Goal: Navigation & Orientation: Find specific page/section

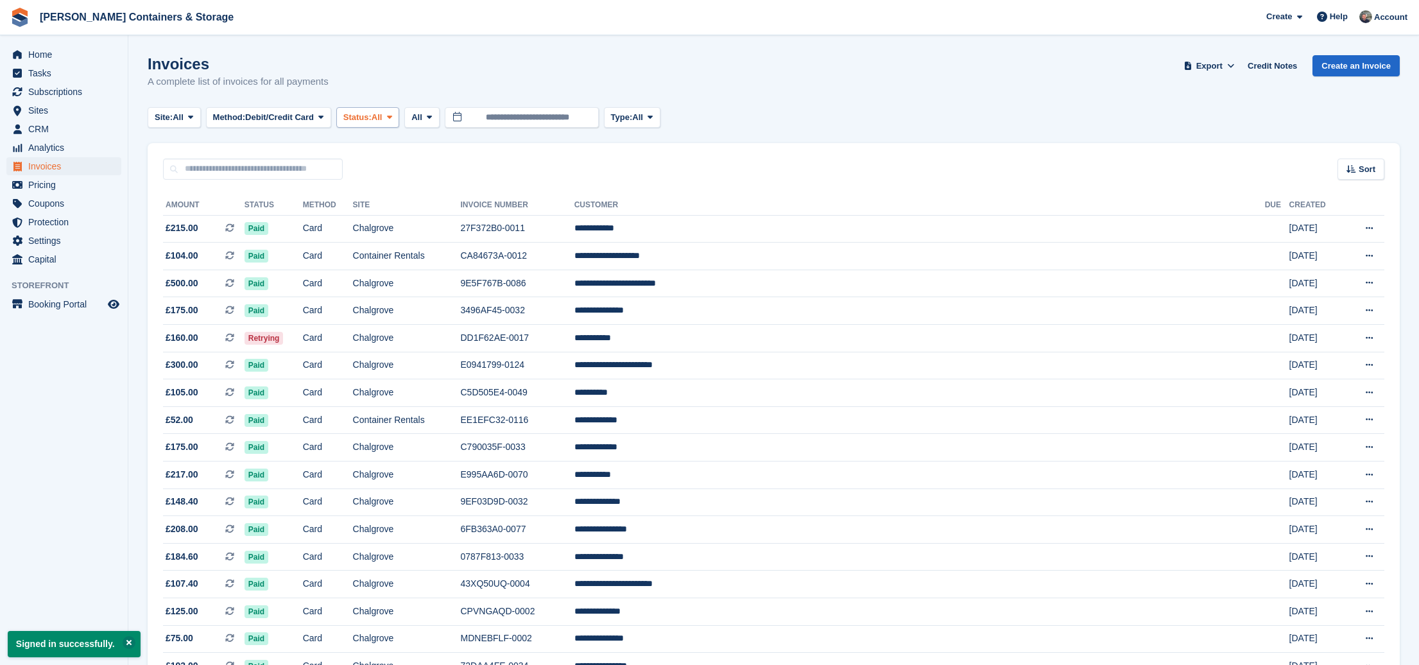
click at [372, 117] on span "Status:" at bounding box center [357, 117] width 28 height 13
click at [408, 219] on link "Open" at bounding box center [398, 216] width 112 height 23
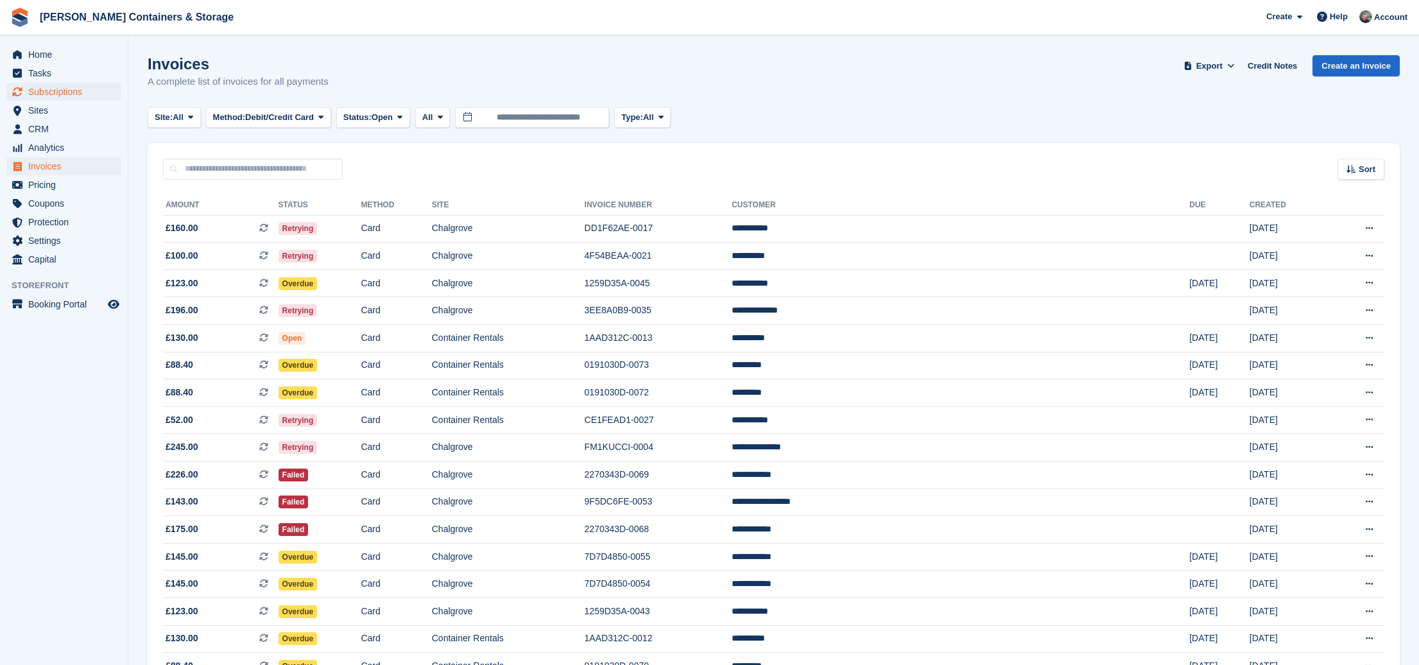
click at [67, 86] on span "Subscriptions" at bounding box center [66, 92] width 77 height 18
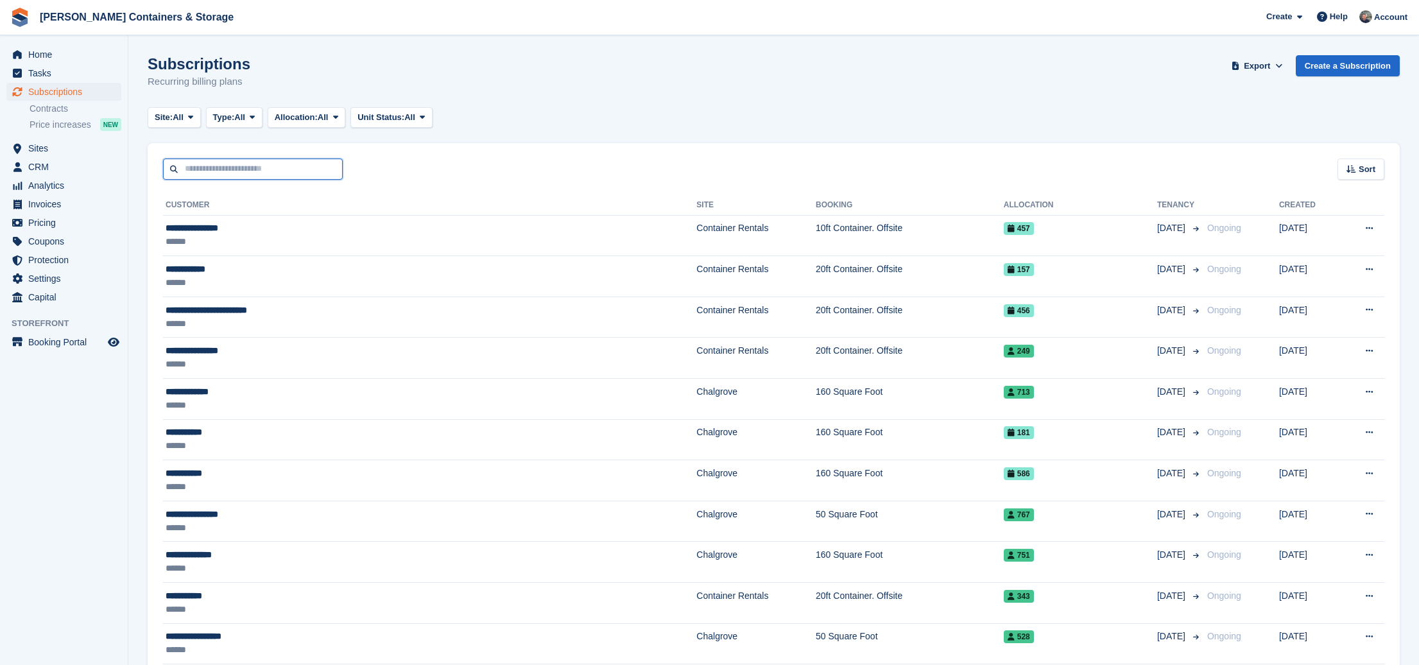
click at [223, 164] on input "text" at bounding box center [253, 169] width 180 height 21
type input "*****"
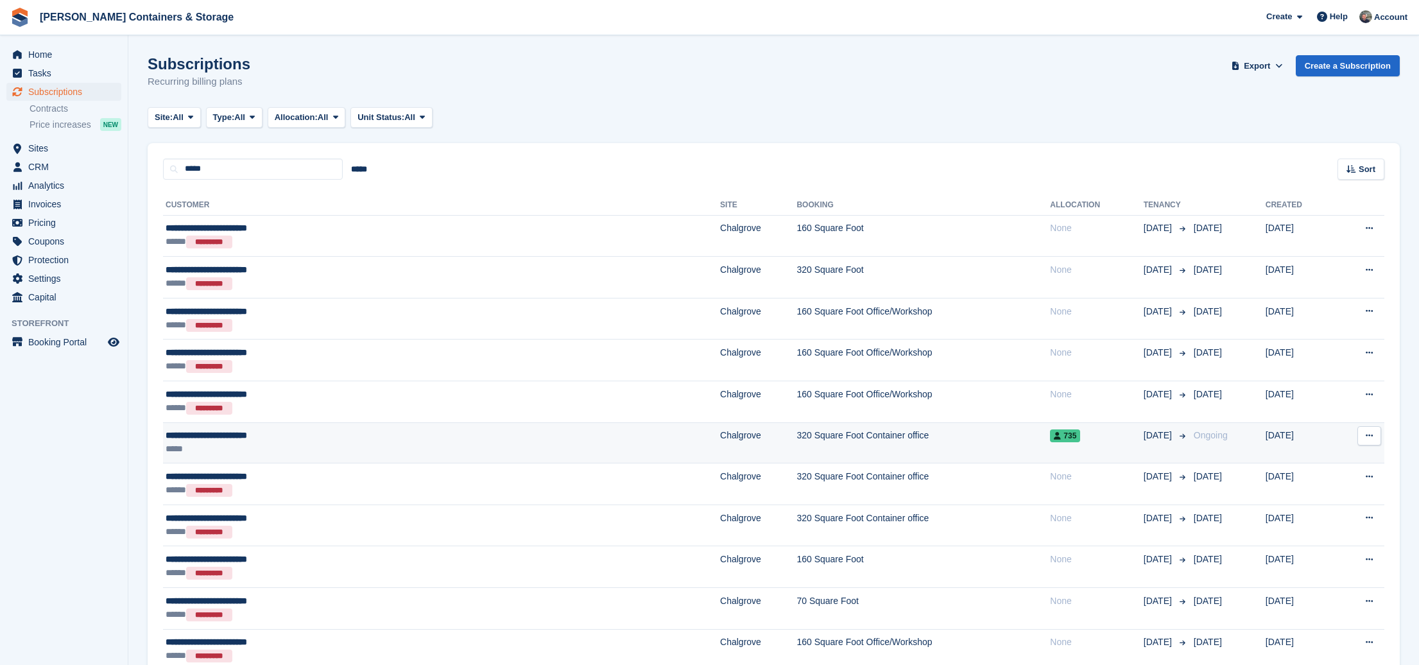
click at [797, 454] on td "320 Square Foot Container office" at bounding box center [924, 442] width 254 height 41
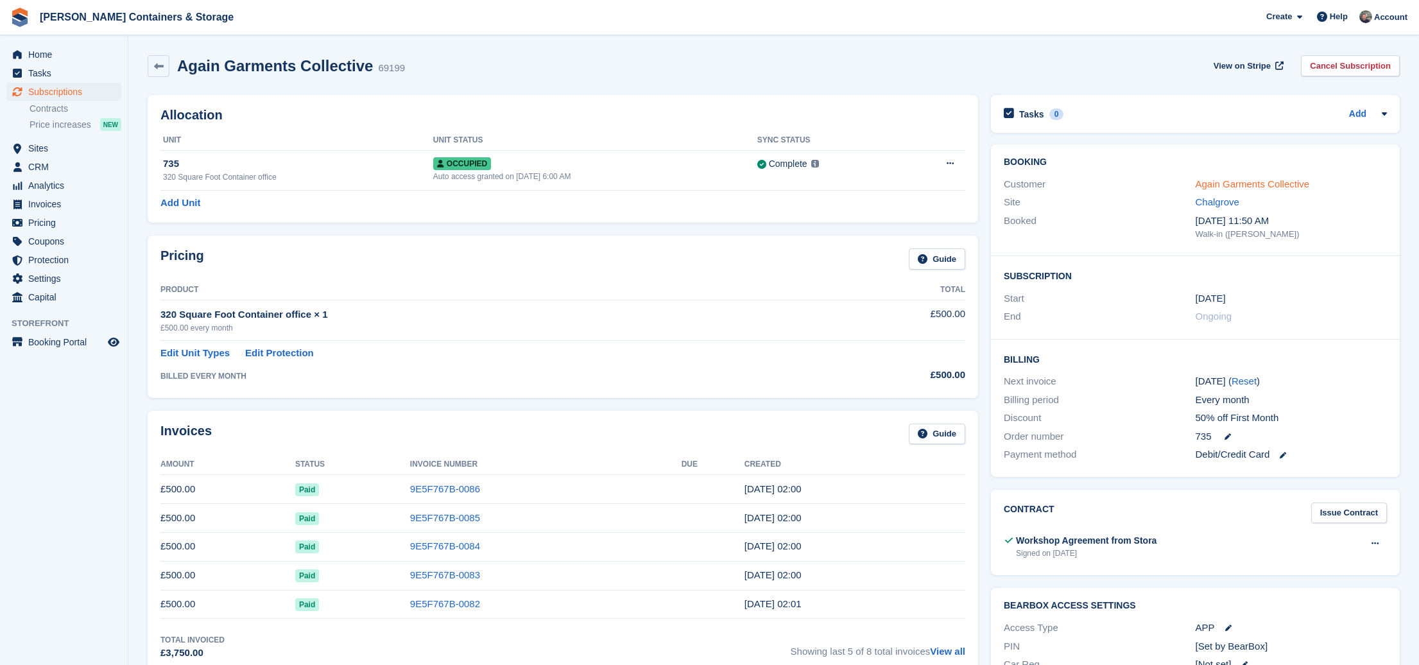
click at [1239, 185] on link "Again Garments Collective" at bounding box center [1253, 183] width 114 height 11
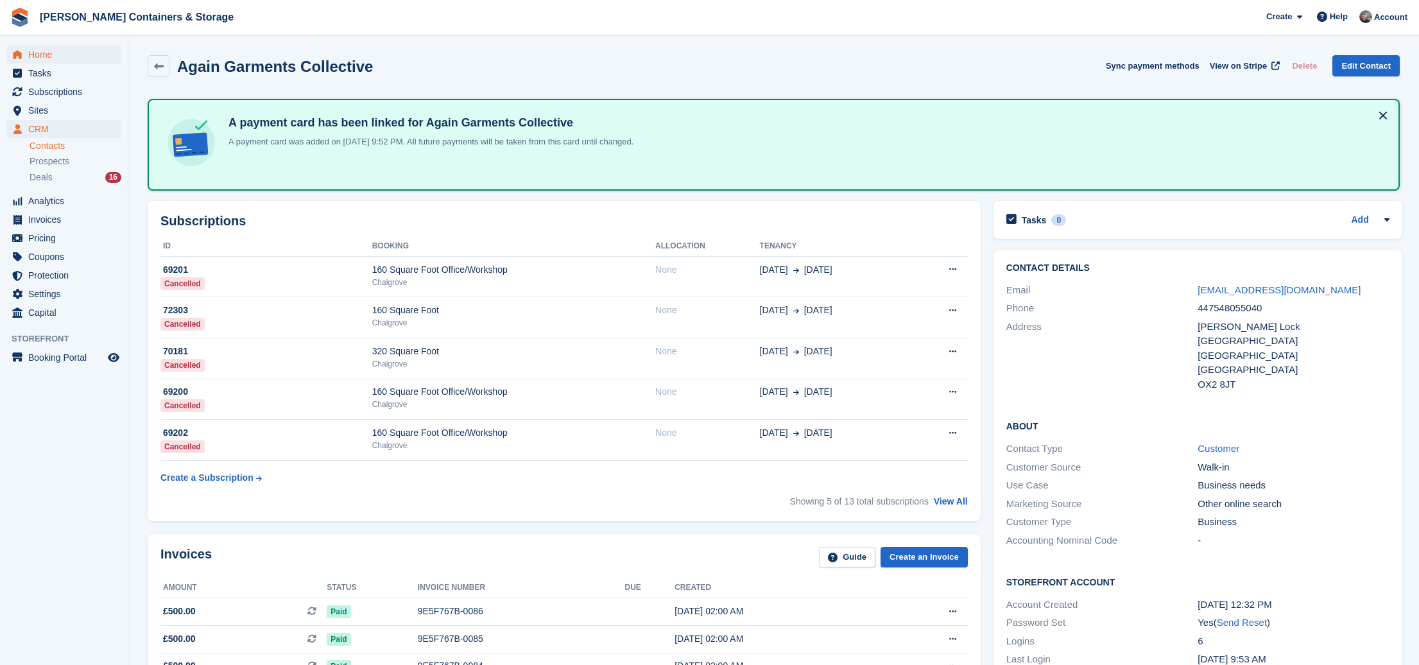
click at [40, 47] on span "Home" at bounding box center [66, 55] width 77 height 18
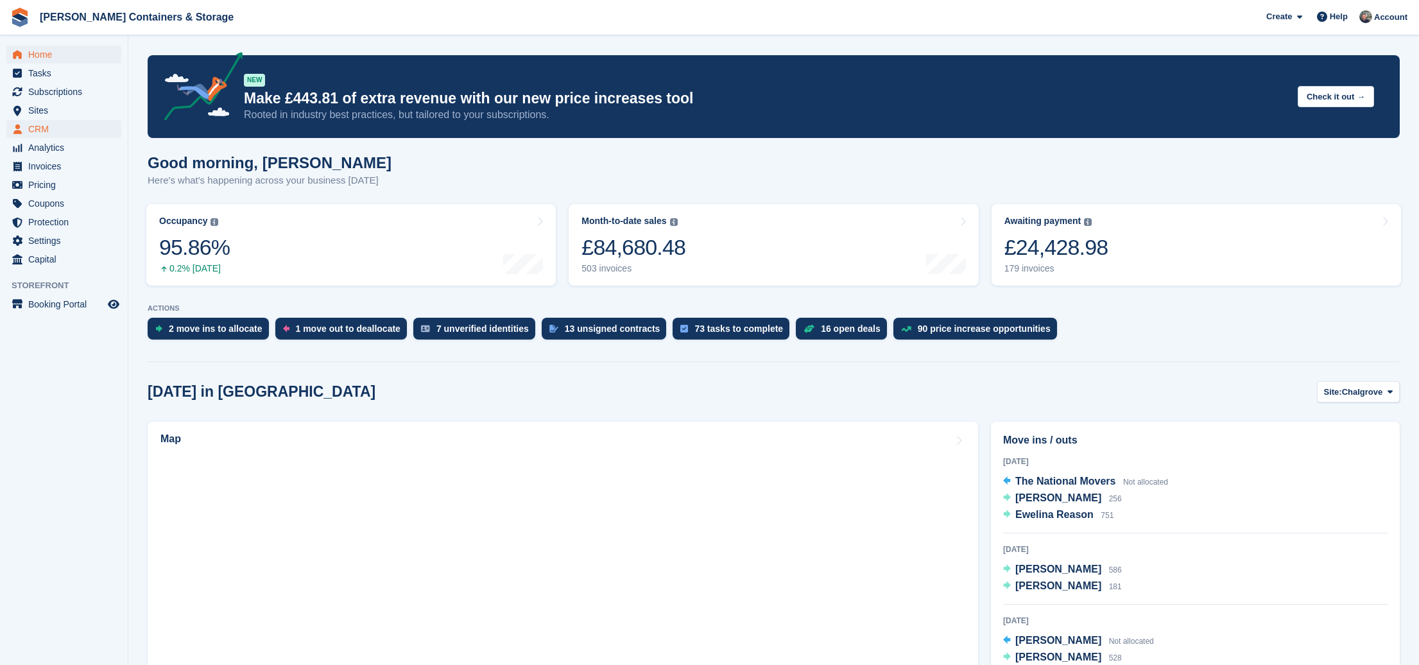
click at [42, 125] on span "CRM" at bounding box center [66, 129] width 77 height 18
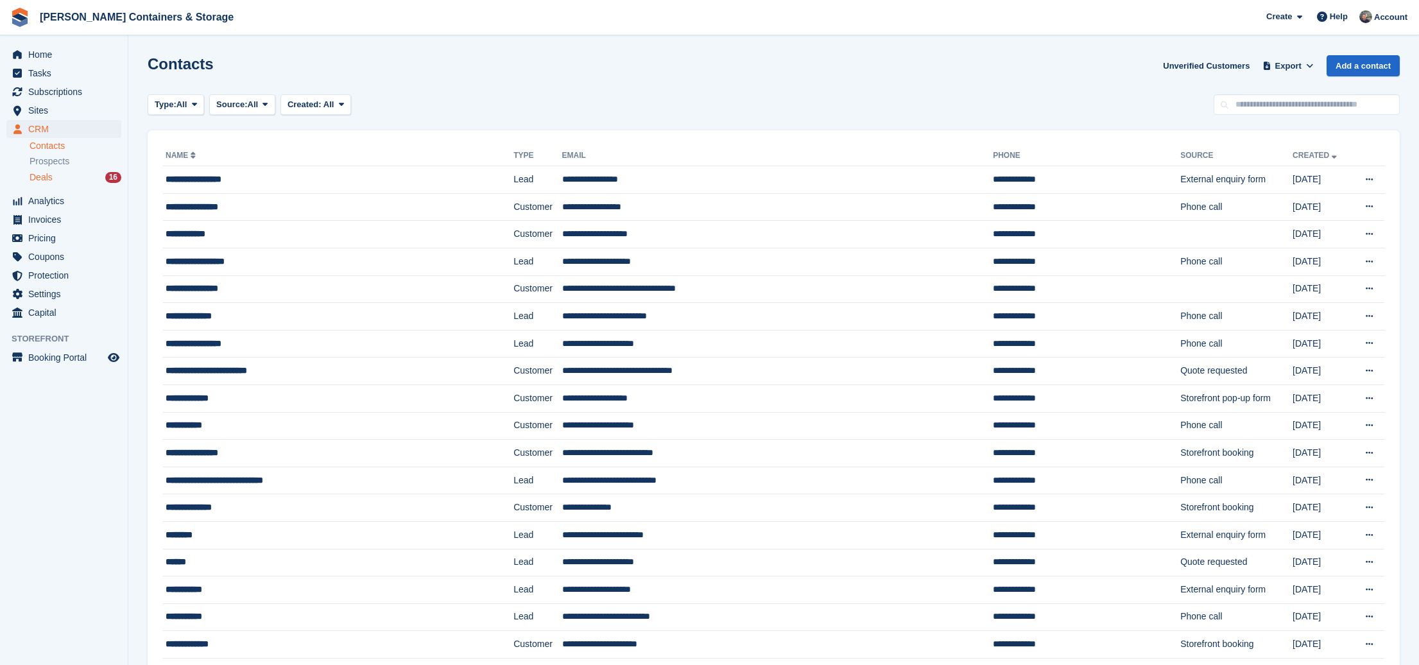
click at [56, 182] on div "Deals 16" at bounding box center [76, 177] width 92 height 12
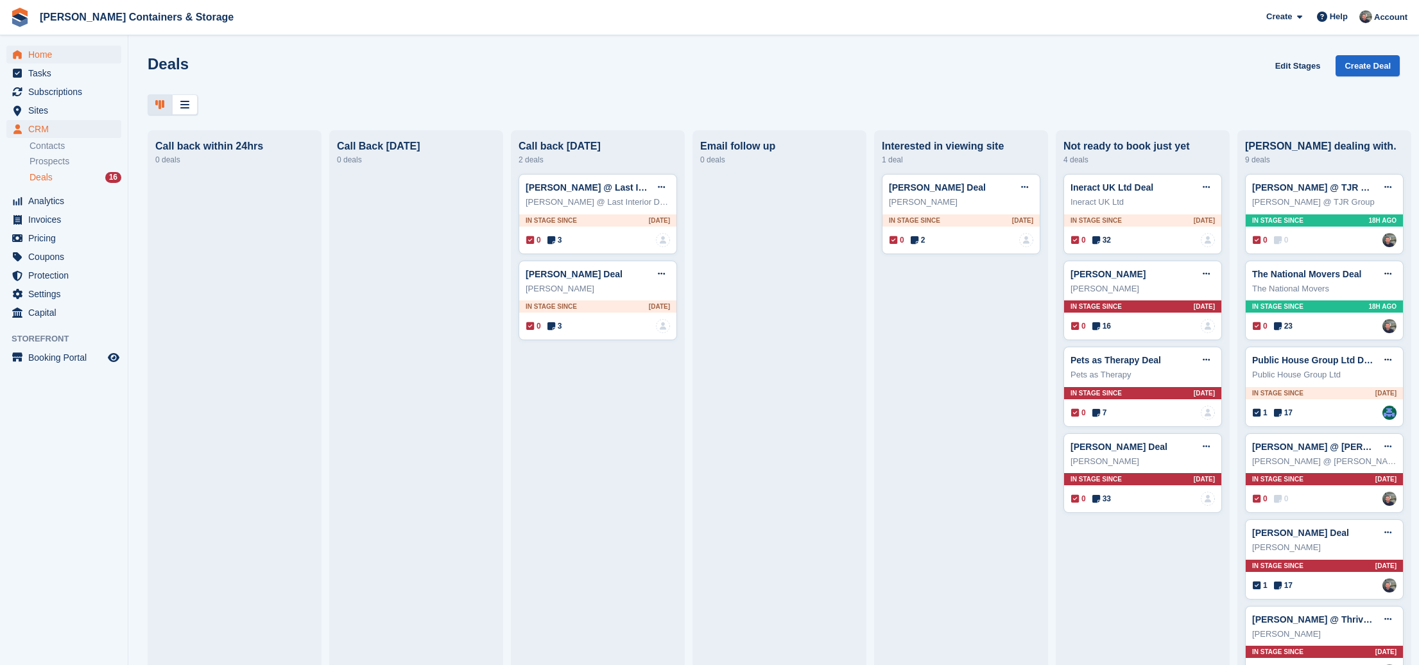
click at [46, 46] on span "Home" at bounding box center [66, 55] width 77 height 18
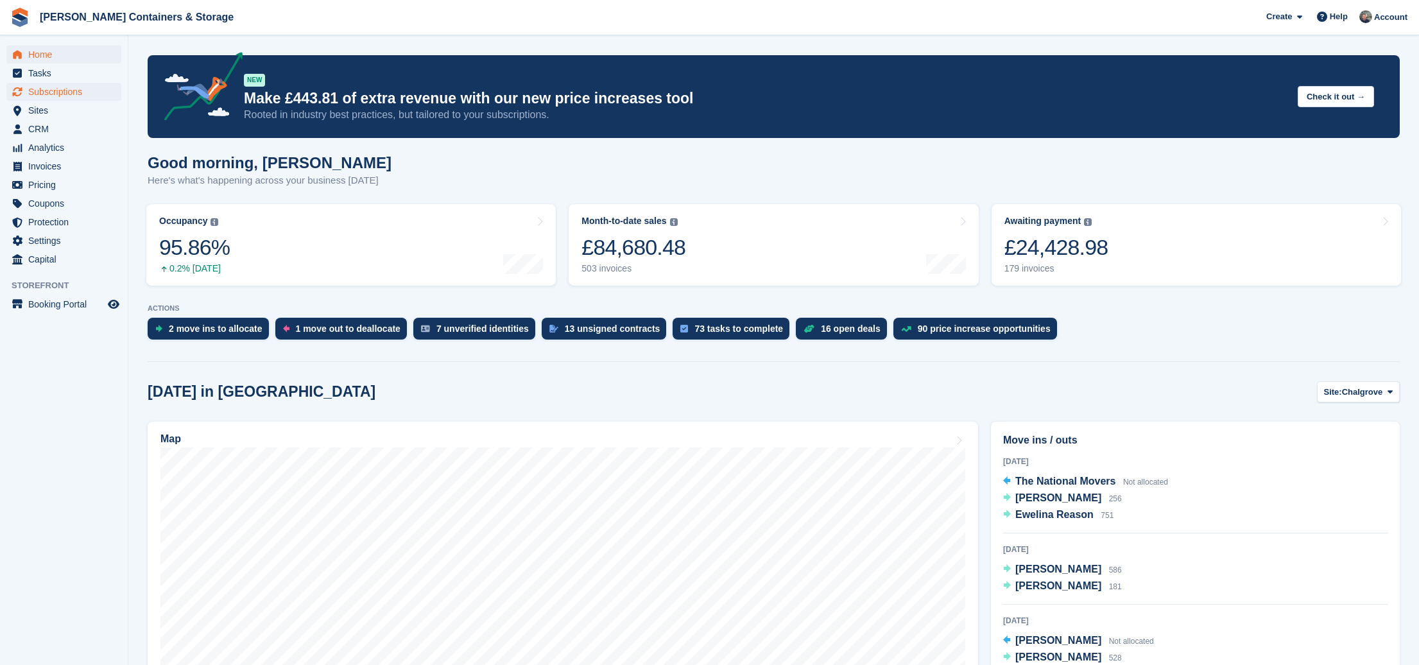
click at [71, 88] on span "Subscriptions" at bounding box center [66, 92] width 77 height 18
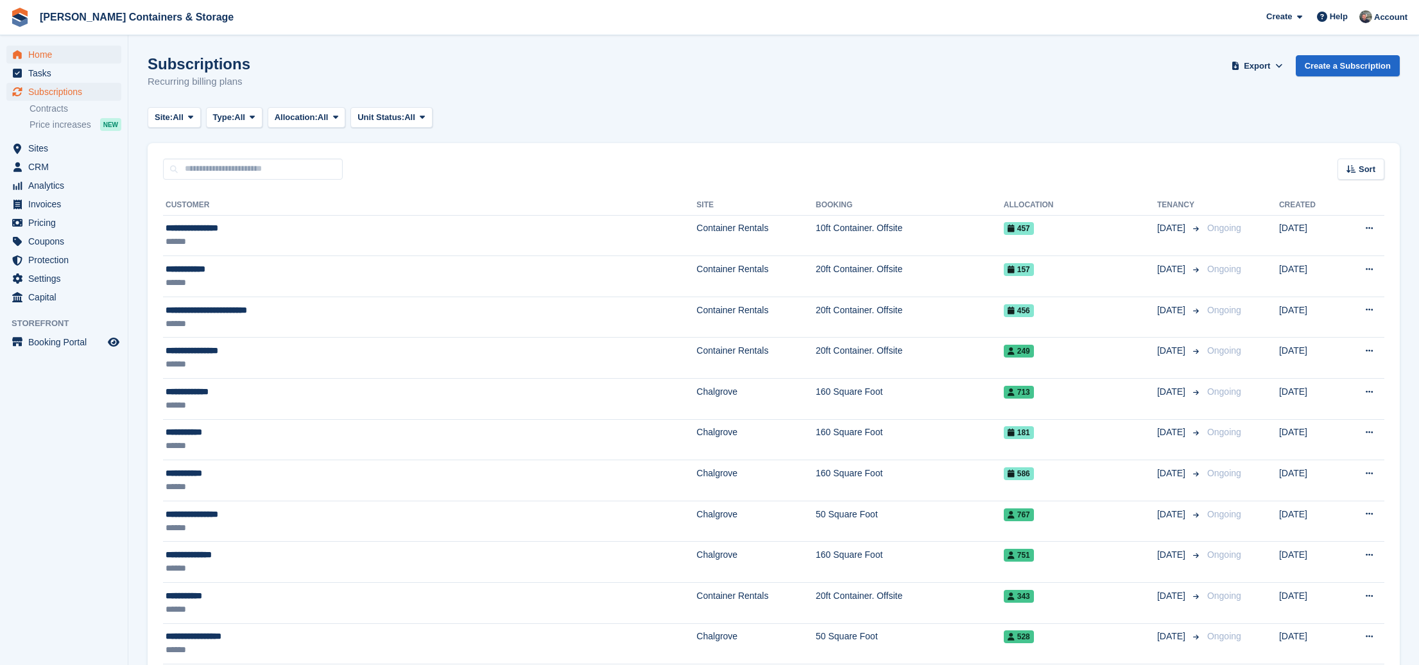
click at [71, 59] on span "Home" at bounding box center [66, 55] width 77 height 18
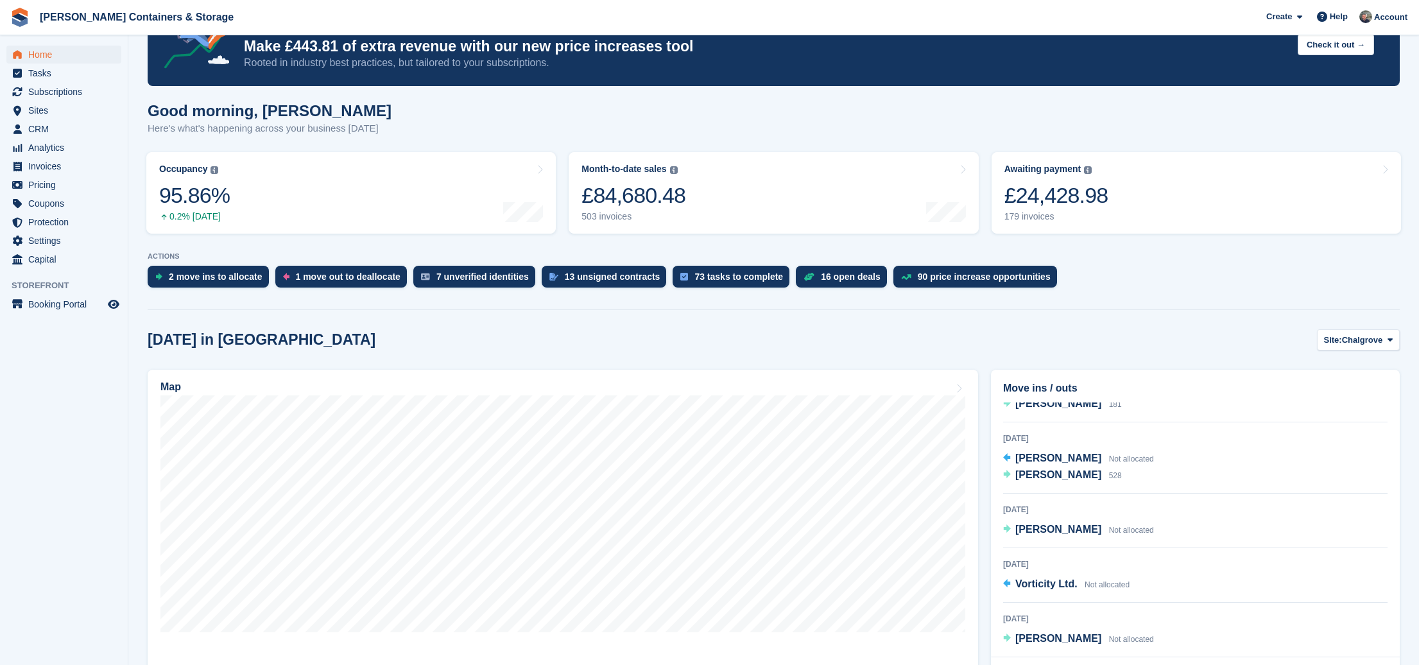
scroll to position [52, 0]
click at [1044, 637] on span "[PERSON_NAME]" at bounding box center [1058, 638] width 86 height 11
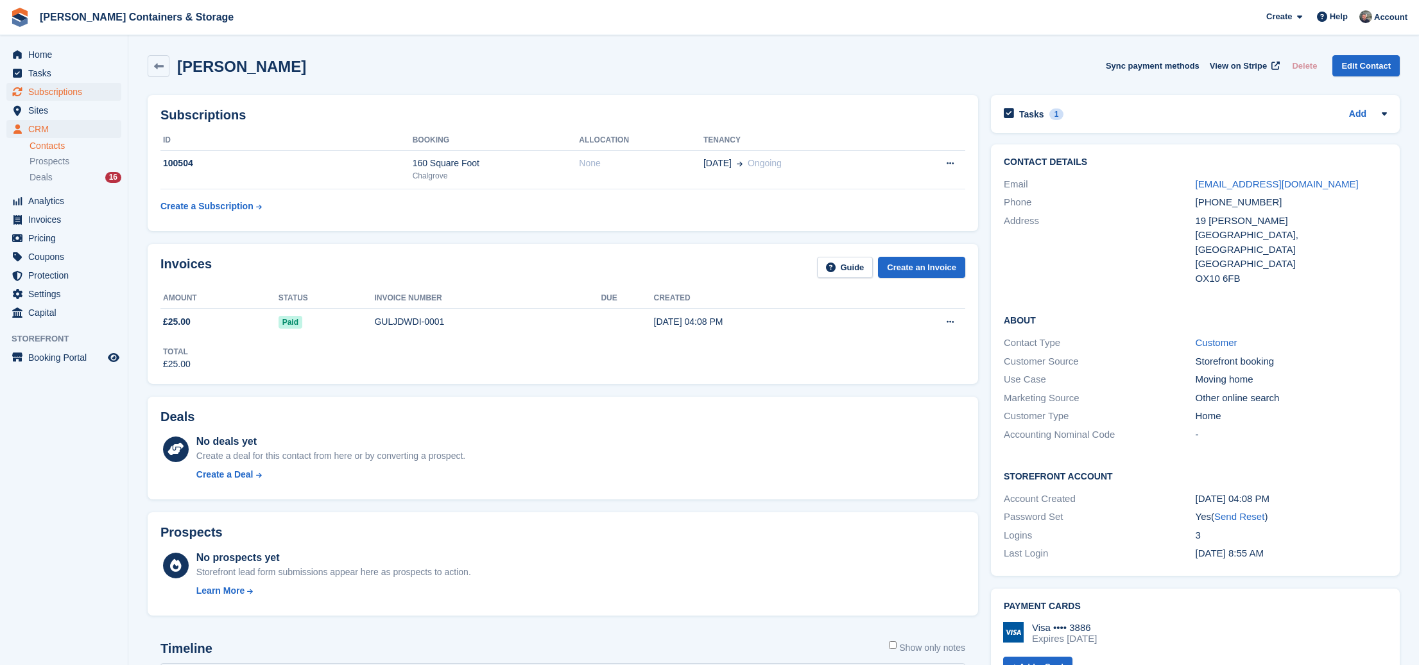
click at [39, 93] on span "Subscriptions" at bounding box center [66, 92] width 77 height 18
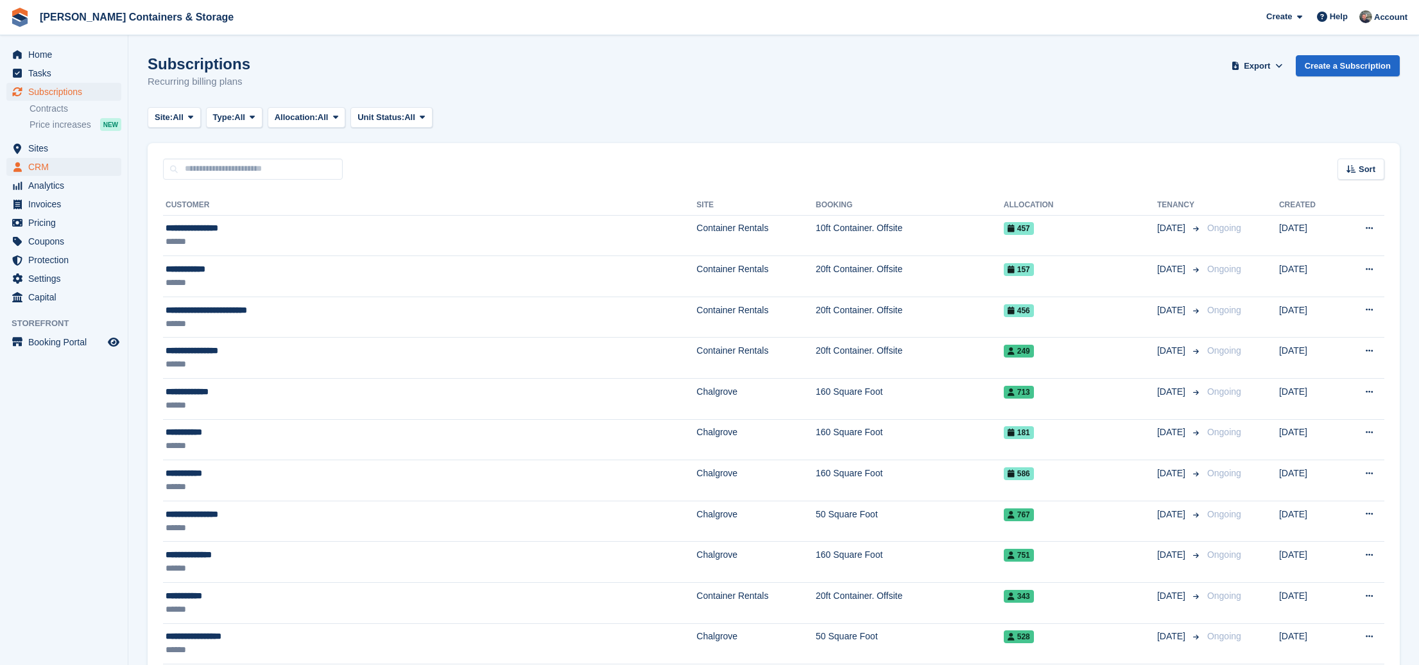
click at [40, 163] on span "CRM" at bounding box center [66, 167] width 77 height 18
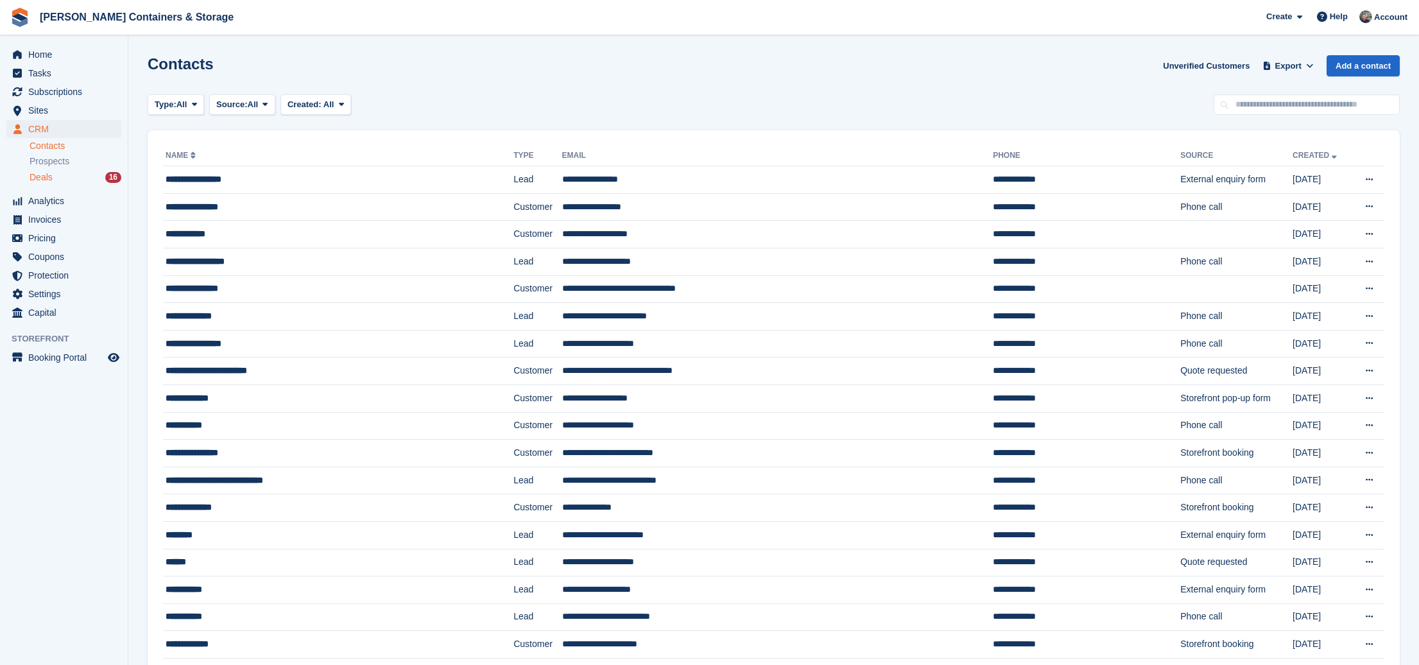
click at [56, 171] on div "Deals 16" at bounding box center [76, 177] width 92 height 12
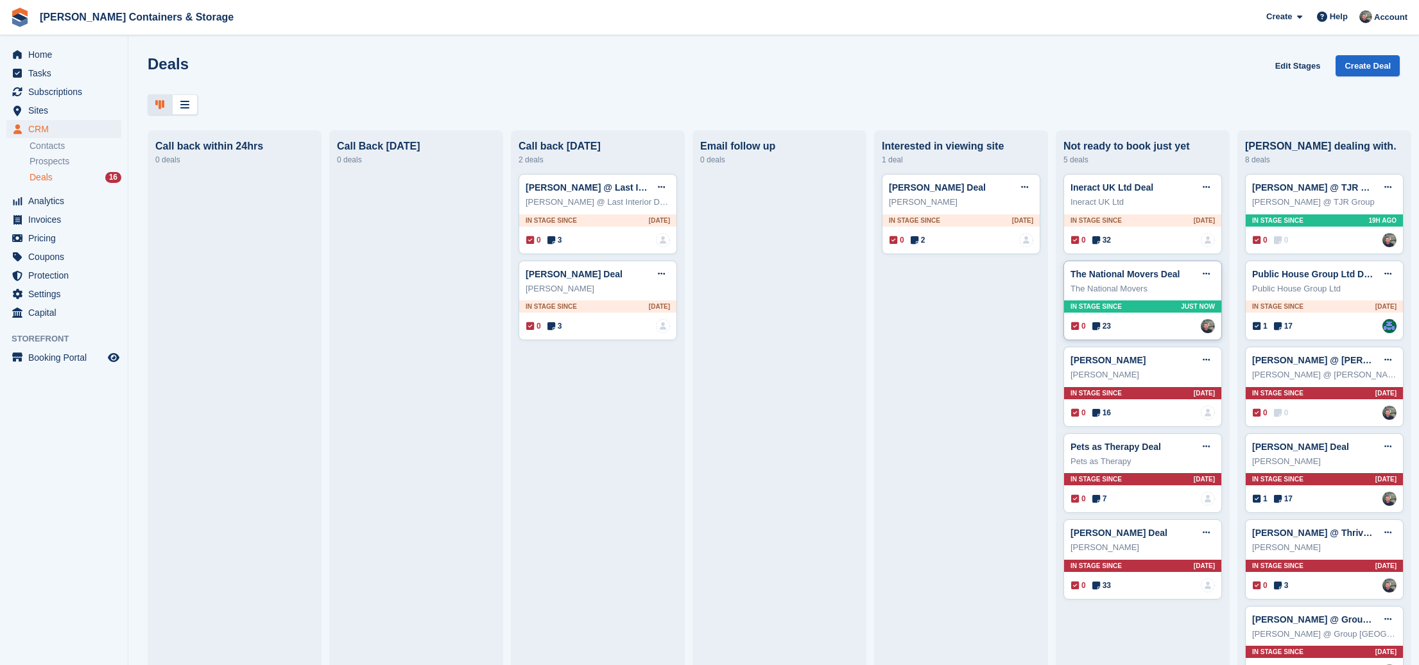
click at [1111, 327] on span "23" at bounding box center [1101, 326] width 19 height 12
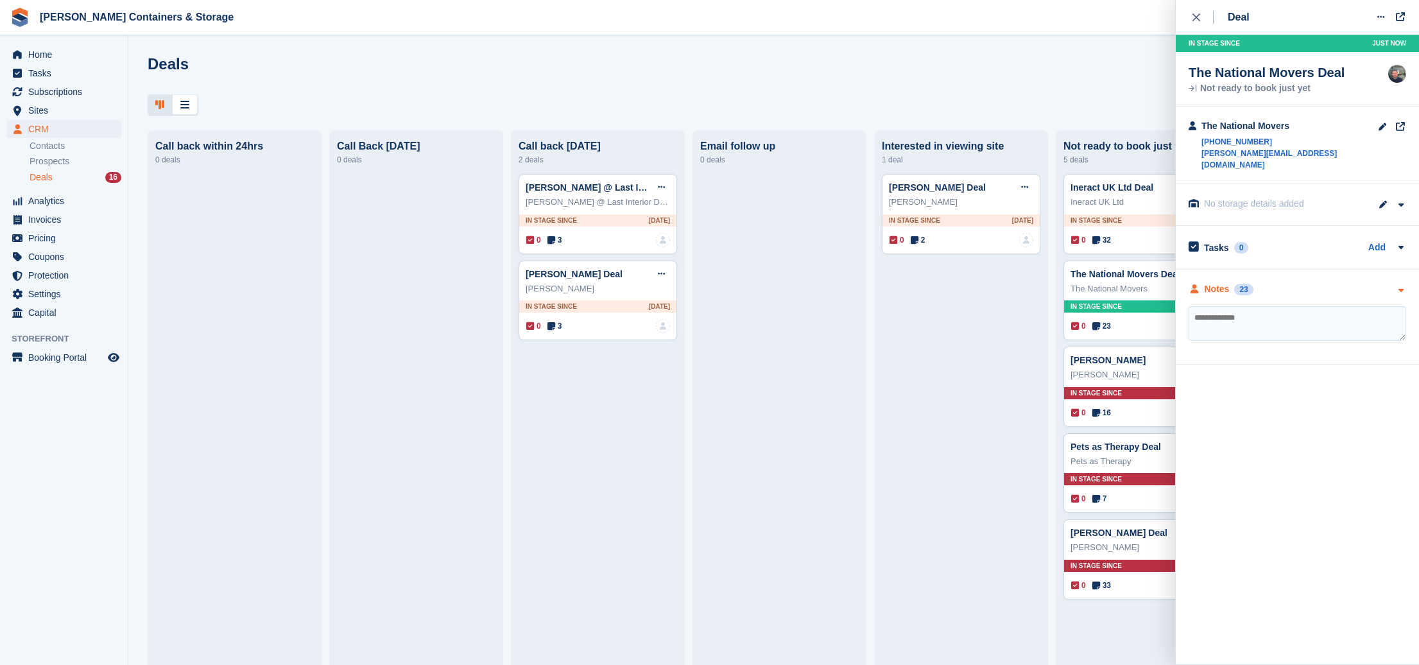
click at [1212, 282] on div "Notes" at bounding box center [1217, 288] width 25 height 13
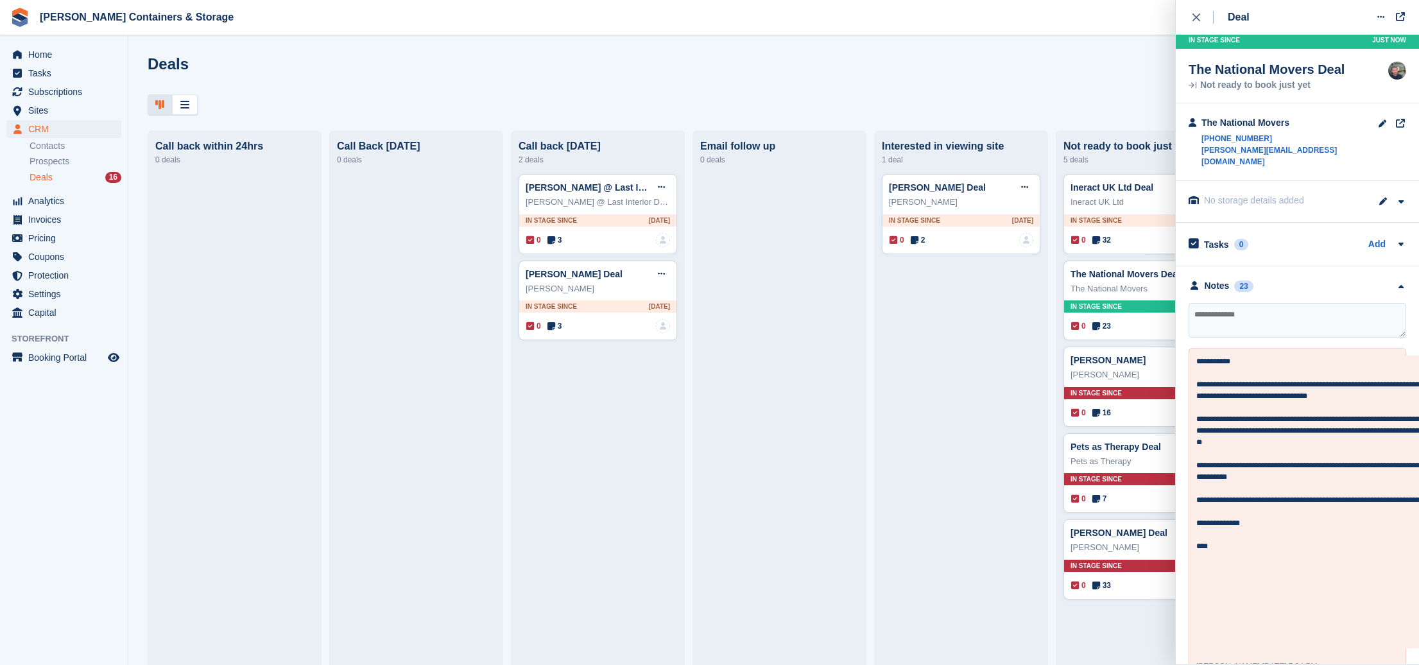
scroll to position [3, 0]
click at [1195, 21] on div "close" at bounding box center [1203, 17] width 21 height 13
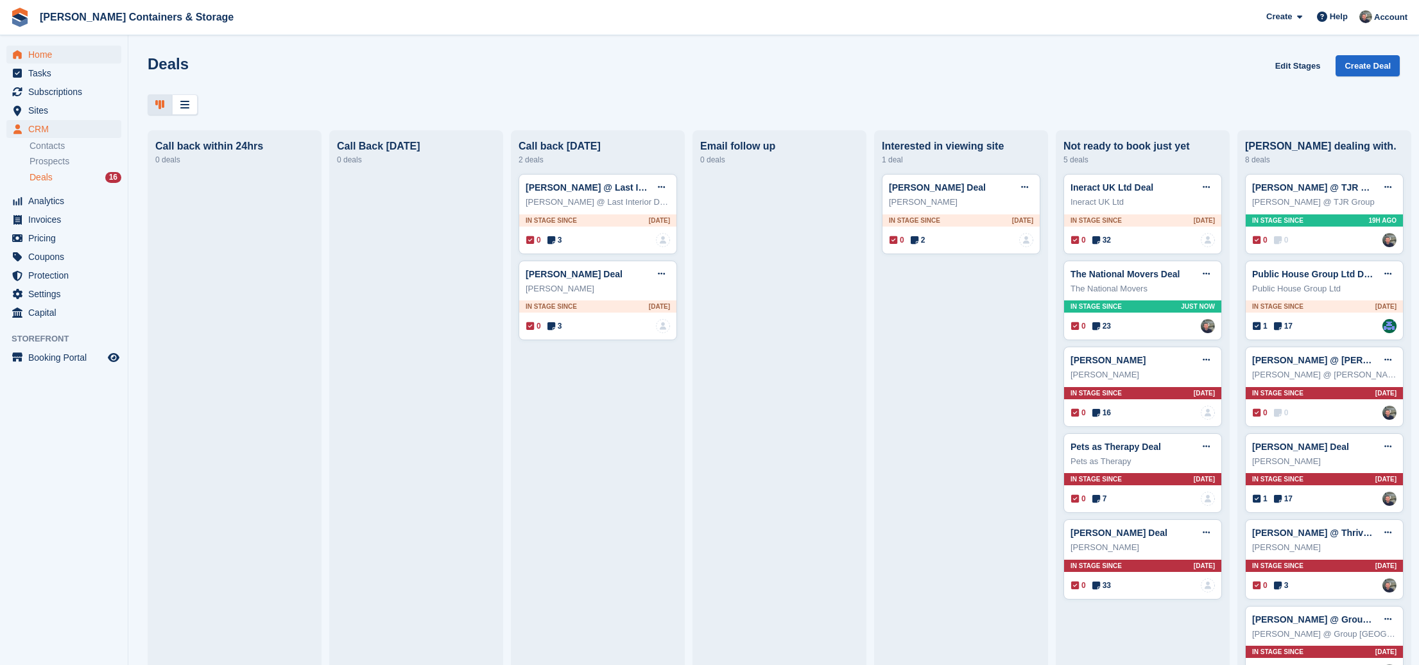
scroll to position [0, 0]
click at [37, 60] on span "Home" at bounding box center [66, 55] width 77 height 18
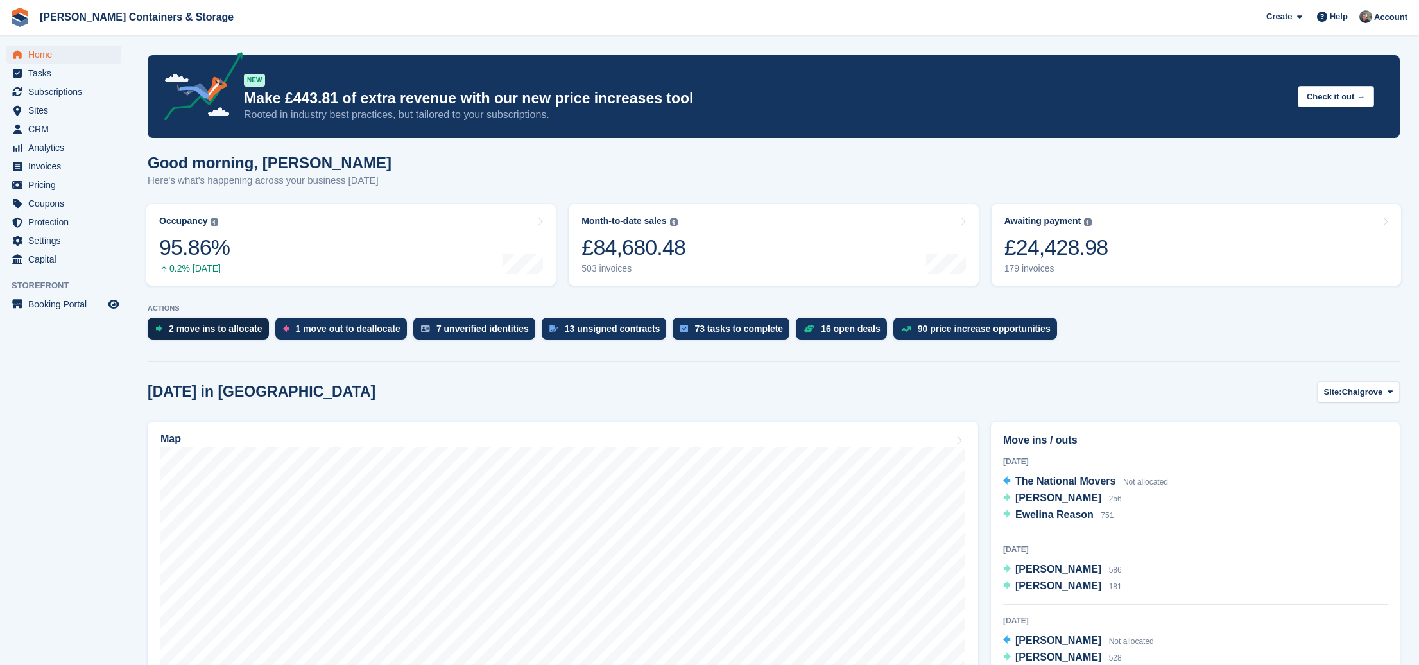
click at [202, 325] on div "2 move ins to allocate" at bounding box center [216, 329] width 94 height 10
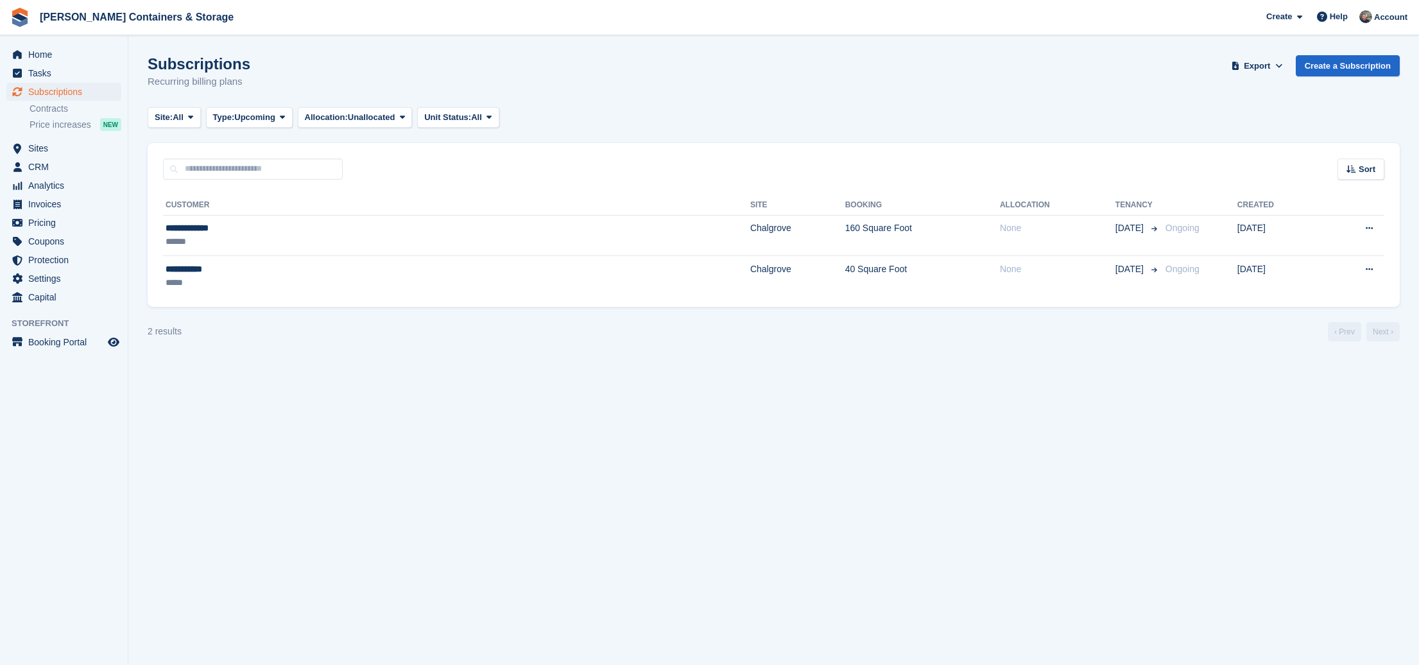
click at [80, 132] on li "Price increases NEW" at bounding box center [79, 124] width 98 height 15
click at [80, 126] on span "Price increases" at bounding box center [61, 125] width 62 height 12
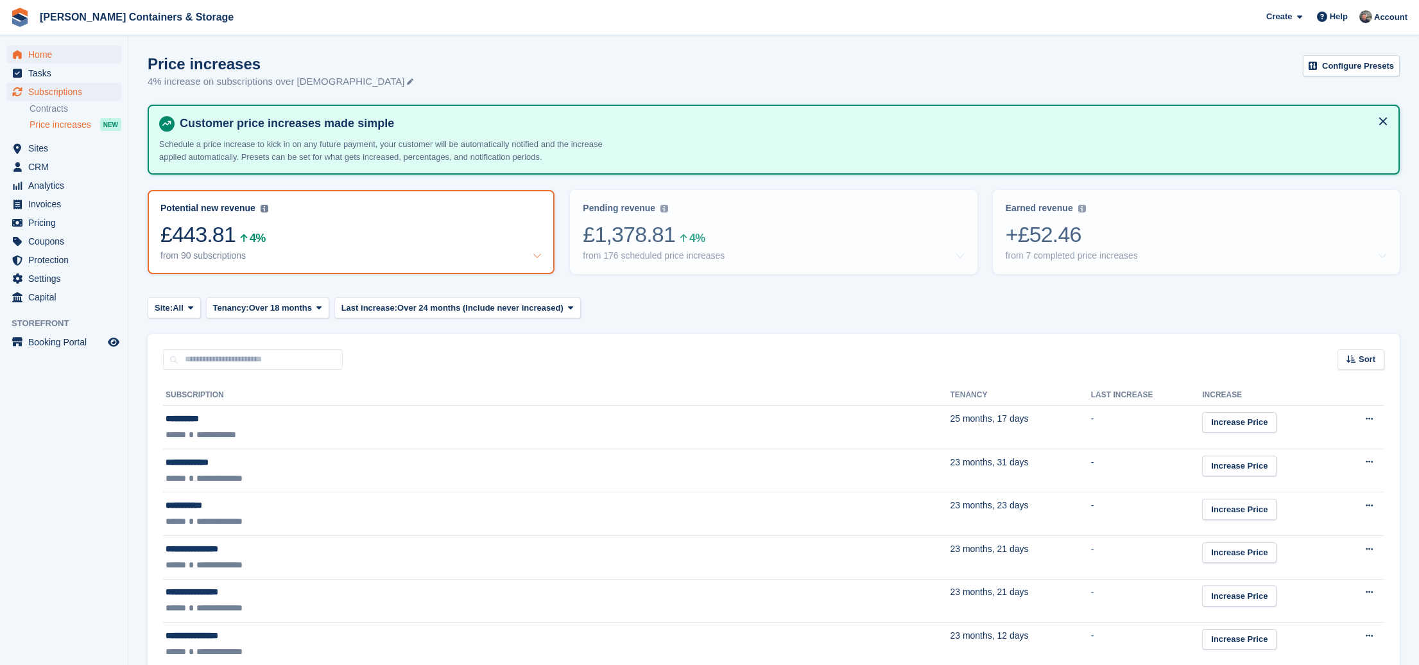
click at [57, 61] on span "Home" at bounding box center [66, 55] width 77 height 18
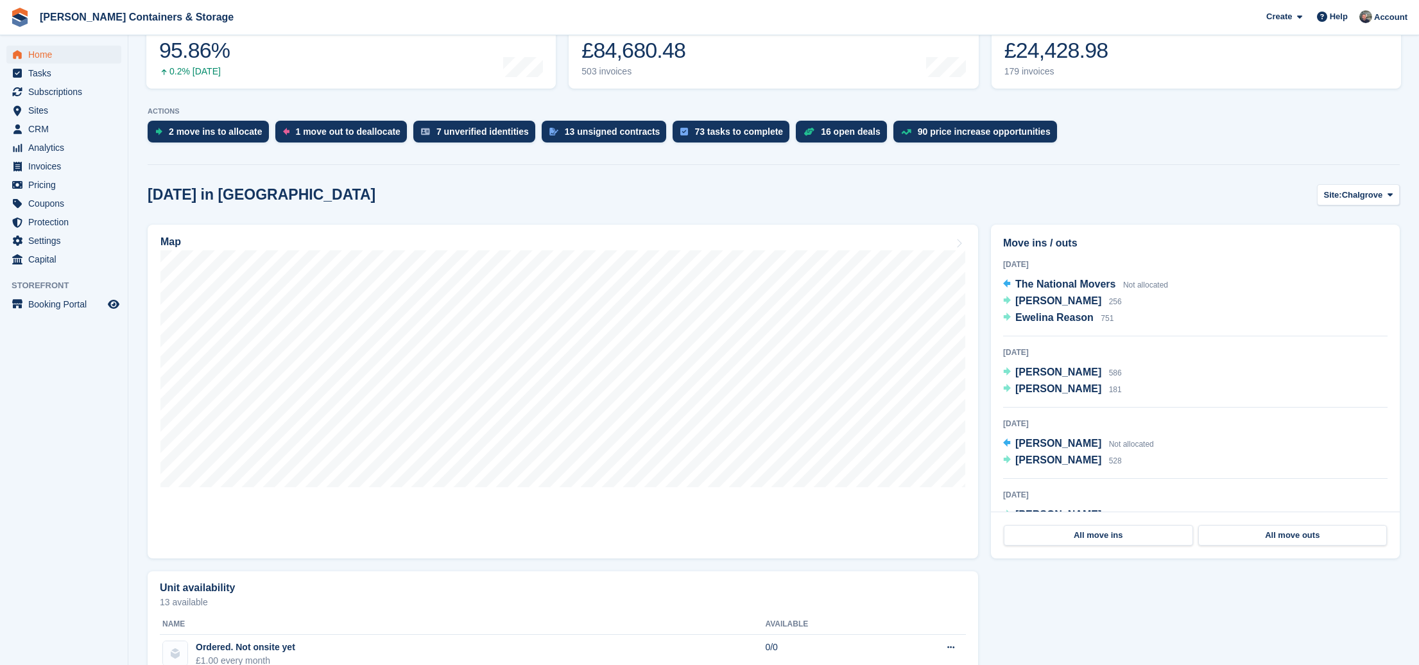
scroll to position [117, 0]
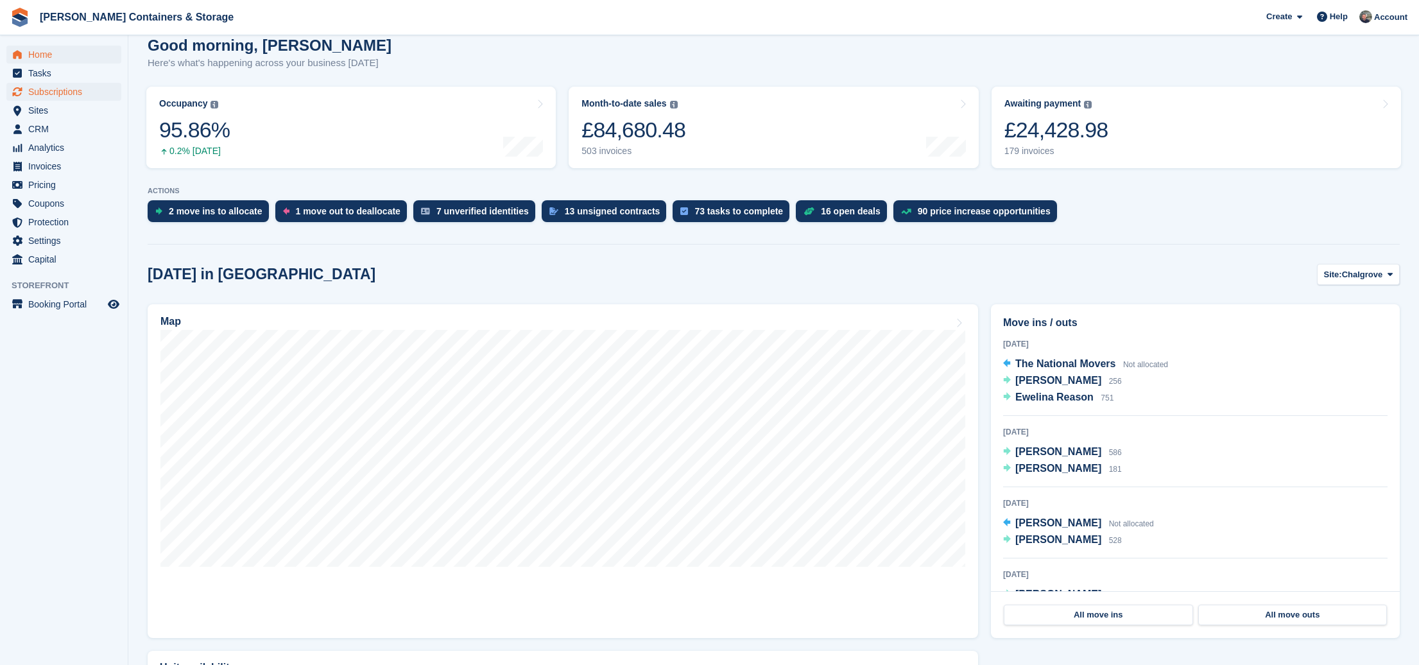
click at [49, 85] on span "Subscriptions" at bounding box center [66, 92] width 77 height 18
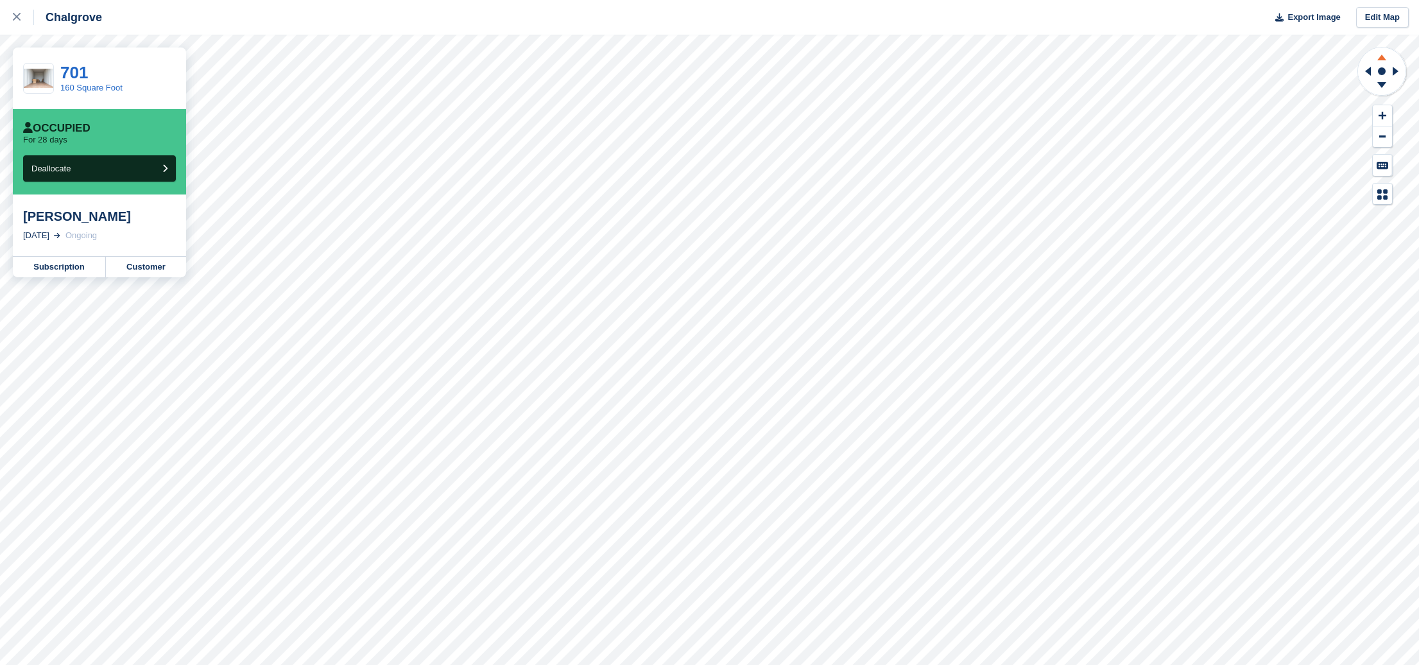
click at [1381, 55] on icon at bounding box center [1381, 55] width 33 height 16
click at [1381, 91] on icon at bounding box center [1381, 87] width 33 height 16
click at [1381, 89] on icon at bounding box center [1381, 87] width 33 height 16
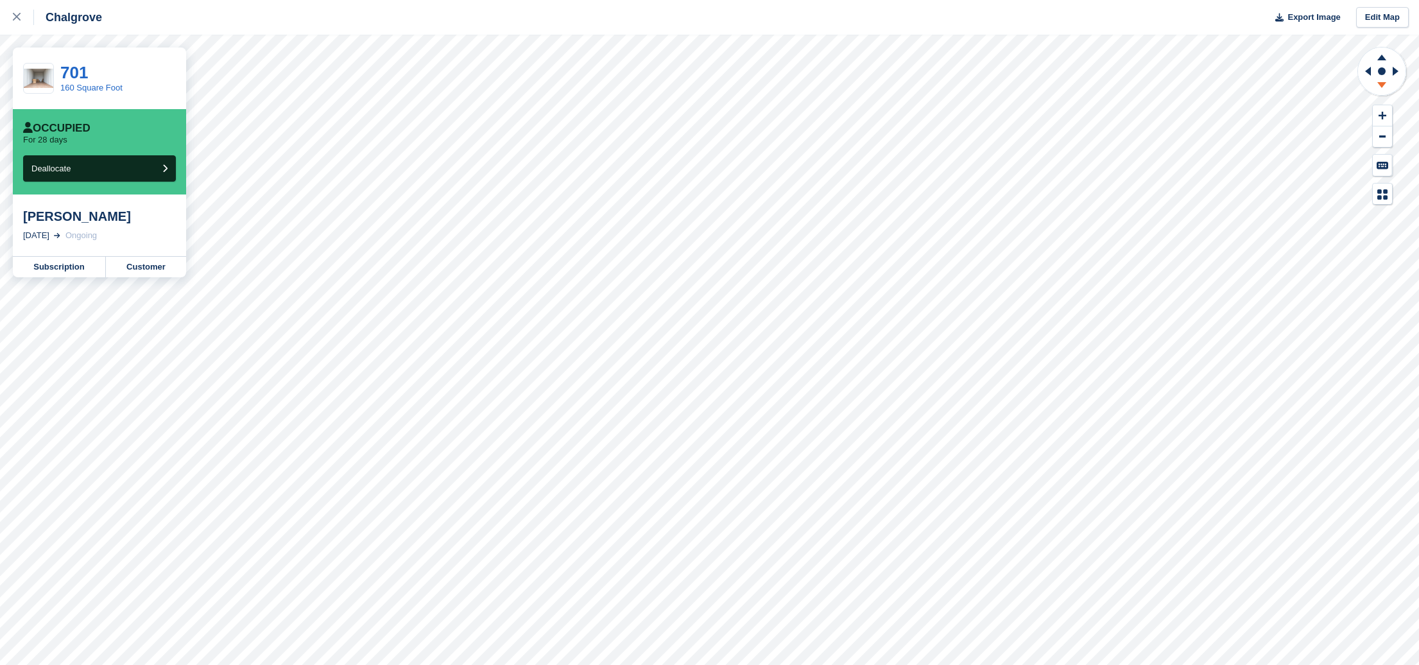
click at [1381, 89] on icon at bounding box center [1381, 87] width 33 height 16
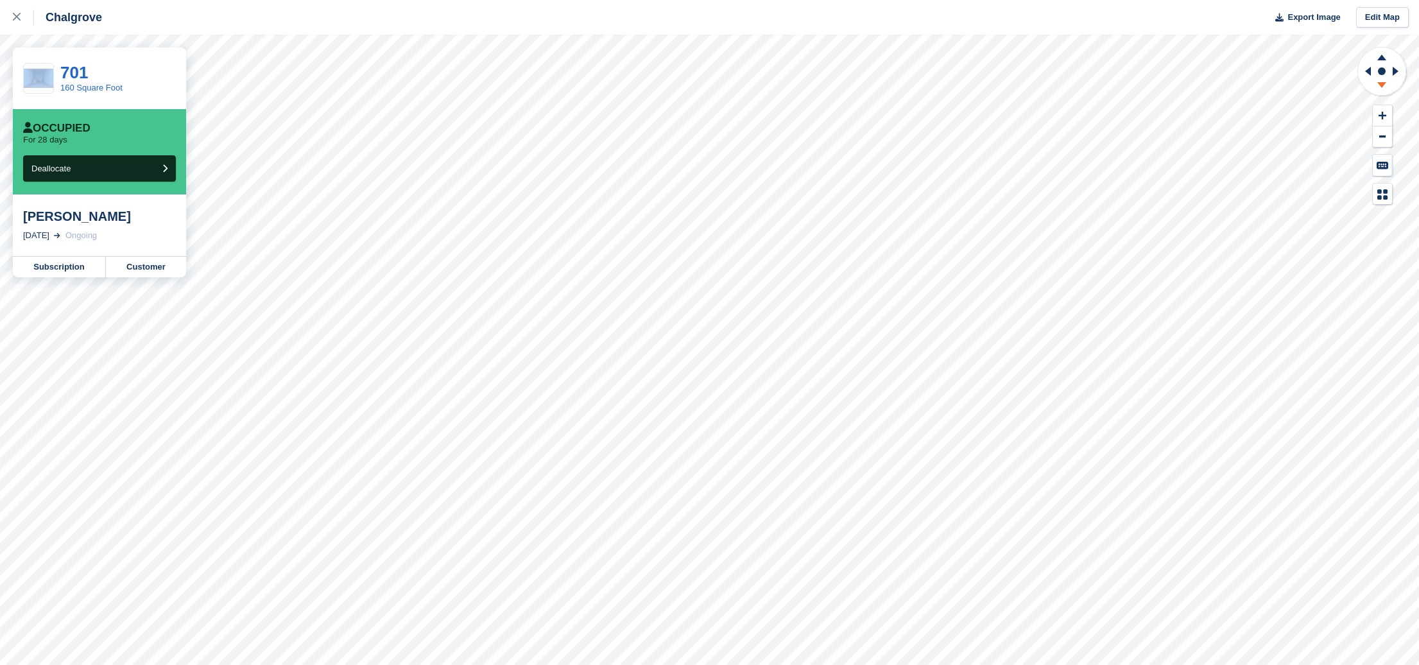
click at [1381, 89] on icon at bounding box center [1381, 87] width 33 height 16
click at [13, 18] on icon at bounding box center [17, 17] width 8 height 8
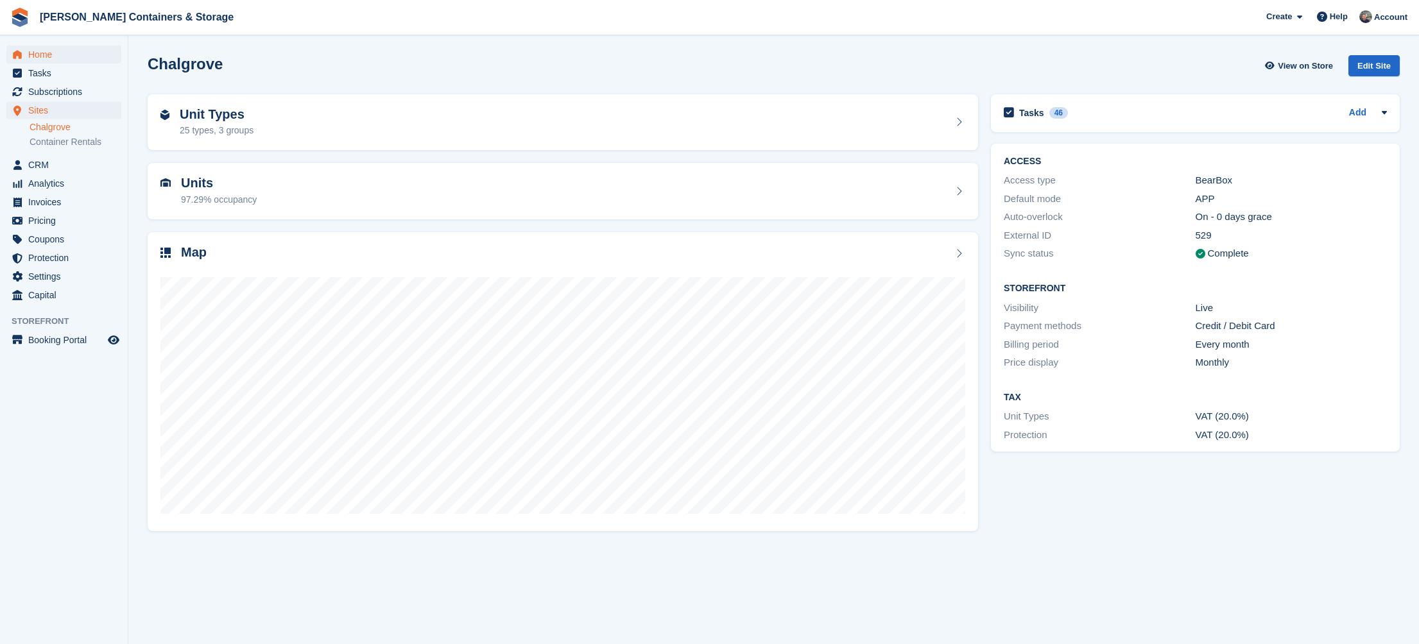
click at [64, 56] on span "Home" at bounding box center [66, 55] width 77 height 18
